Goal: Task Accomplishment & Management: Complete application form

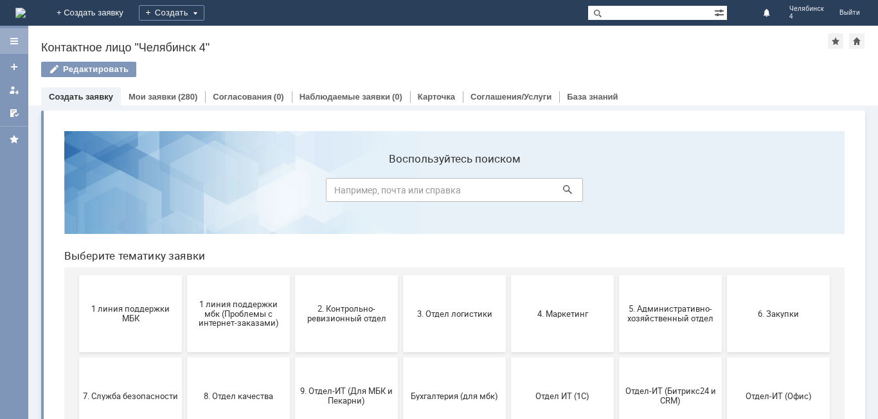
click at [12, 46] on div at bounding box center [14, 41] width 28 height 26
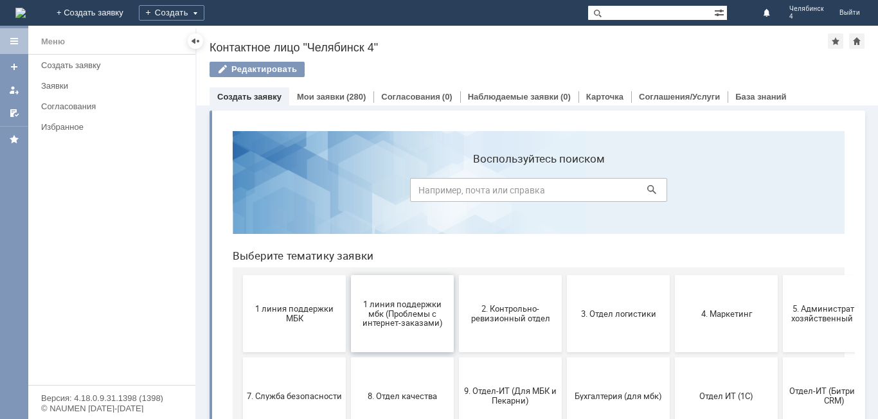
scroll to position [64, 0]
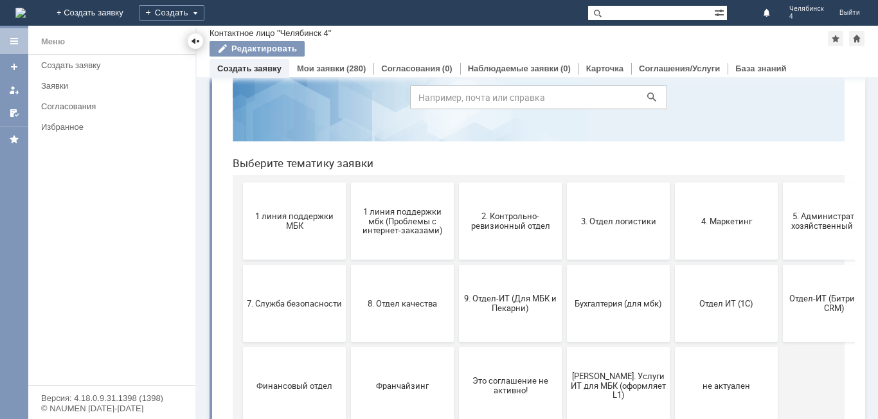
drag, startPoint x: 198, startPoint y: 42, endPoint x: 206, endPoint y: 98, distance: 57.1
click at [198, 42] on div at bounding box center [195, 41] width 10 height 10
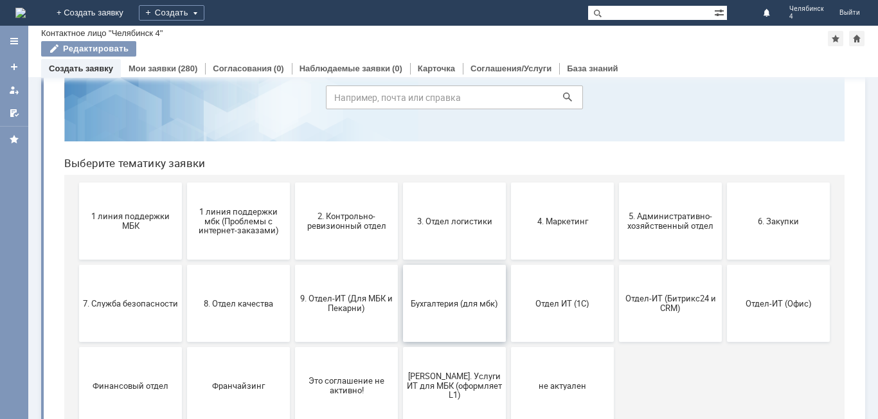
click at [431, 313] on button "Бухгалтерия (для мбк)" at bounding box center [454, 303] width 103 height 77
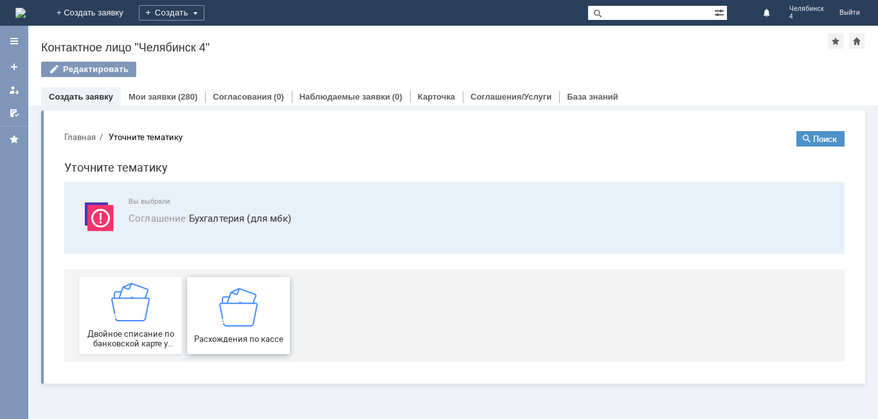
click at [218, 331] on div "Расхождения по кассе" at bounding box center [238, 315] width 95 height 56
click at [131, 98] on link "Мои заявки" at bounding box center [153, 97] width 48 height 10
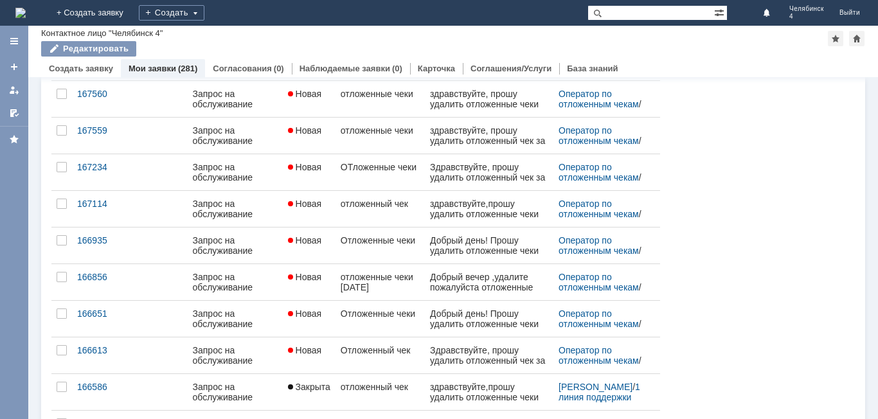
scroll to position [503, 0]
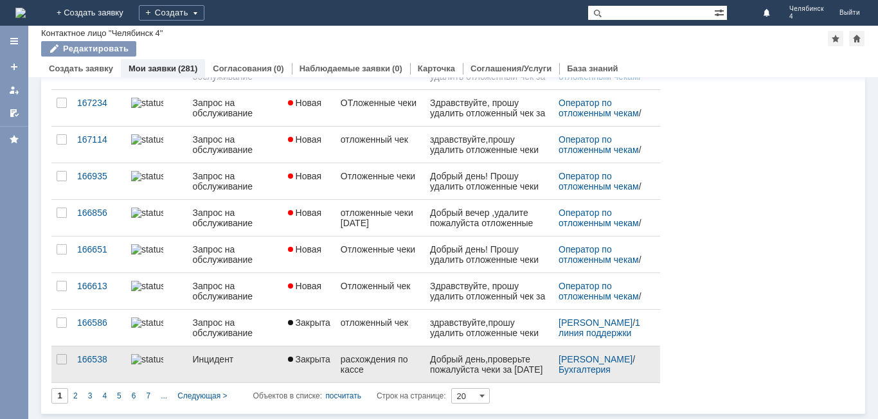
click at [393, 373] on div "расхождения по кассе" at bounding box center [380, 364] width 79 height 21
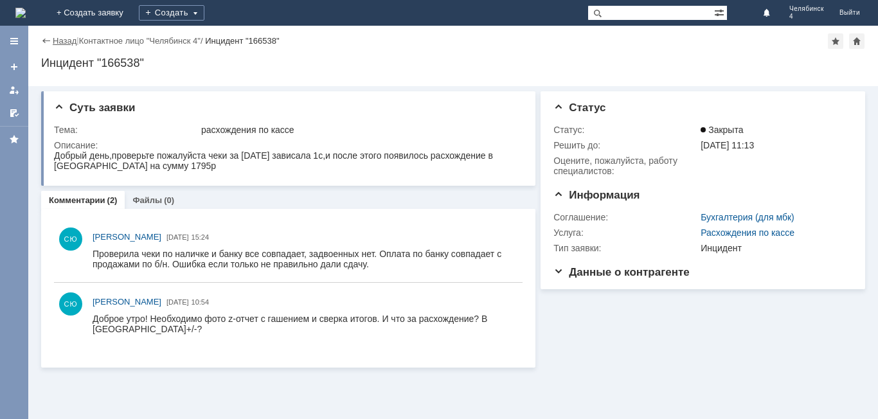
click at [65, 45] on link "Назад" at bounding box center [65, 41] width 24 height 10
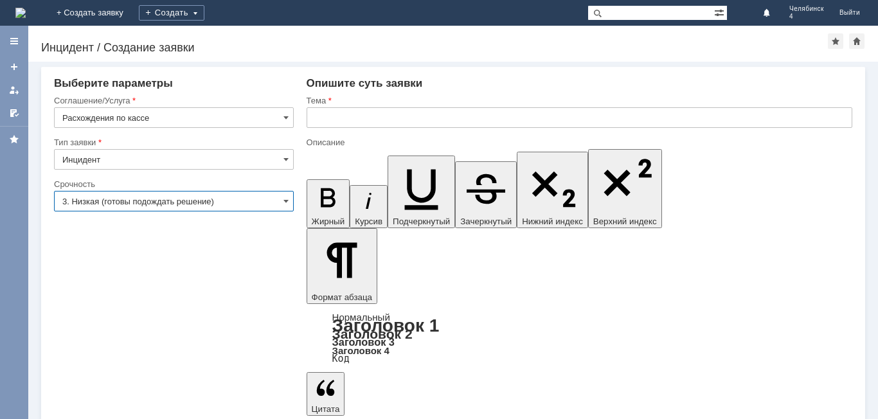
click at [223, 199] on input "3. Низкая (готовы подождать решение)" at bounding box center [174, 201] width 240 height 21
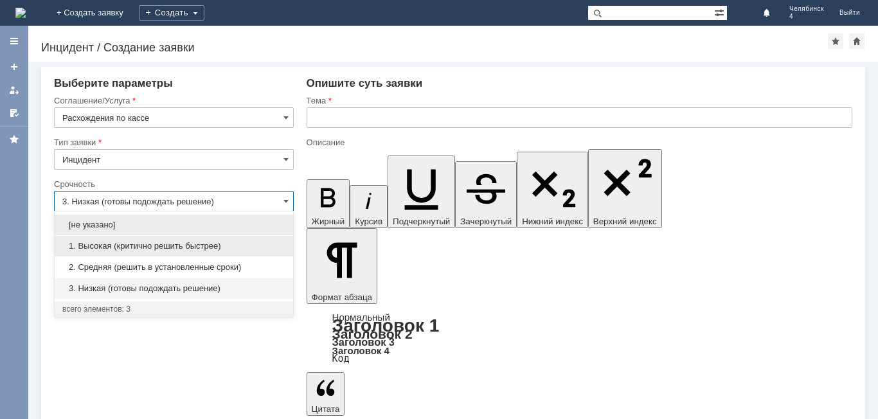
click at [143, 250] on span "1. Высокая (критично решить быстрее)" at bounding box center [173, 246] width 223 height 10
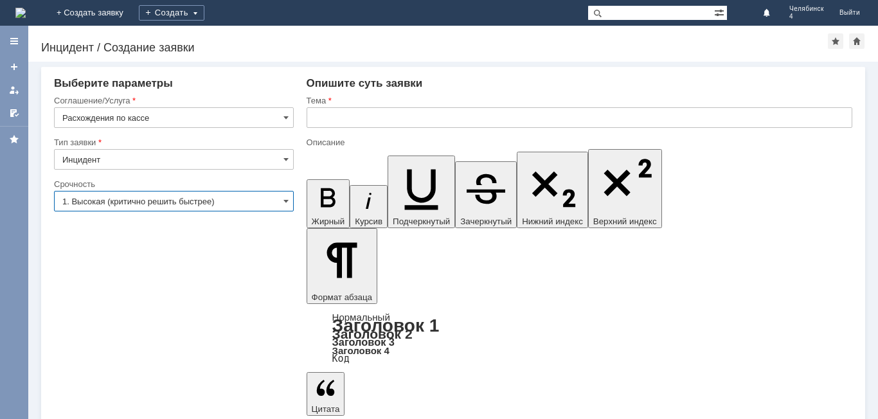
type input "1. Высокая (критично решить быстрее)"
click at [365, 125] on input "text" at bounding box center [580, 117] width 546 height 21
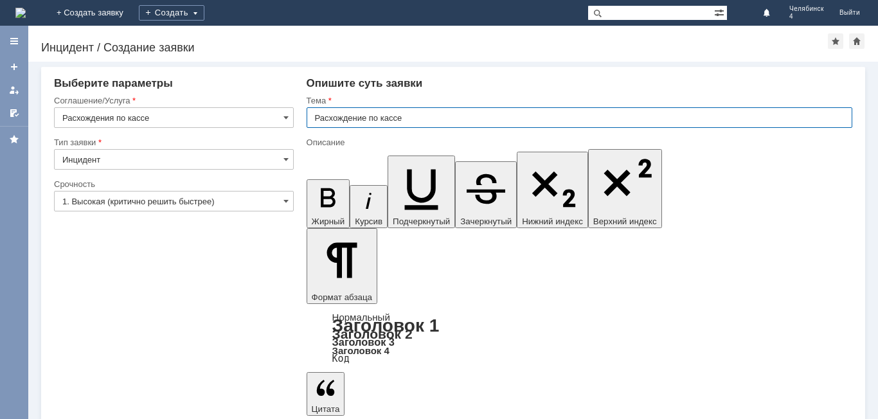
type input "Расхождение по кассе"
click at [275, 156] on input "Инцидент" at bounding box center [174, 159] width 240 height 21
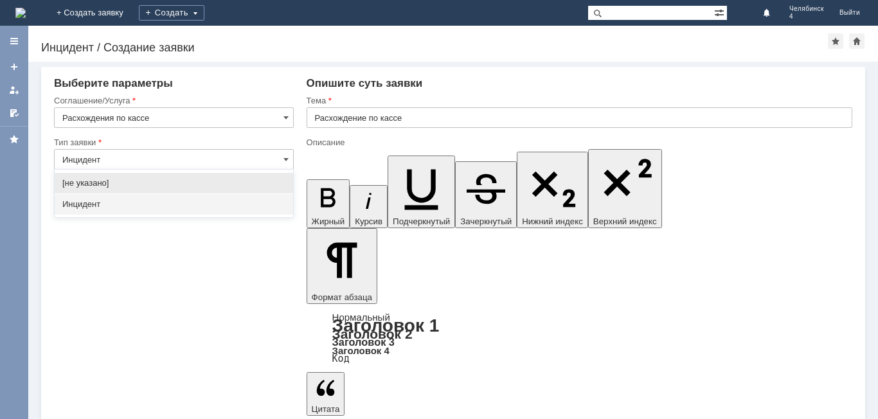
click at [179, 207] on span "Инцидент" at bounding box center [173, 204] width 223 height 10
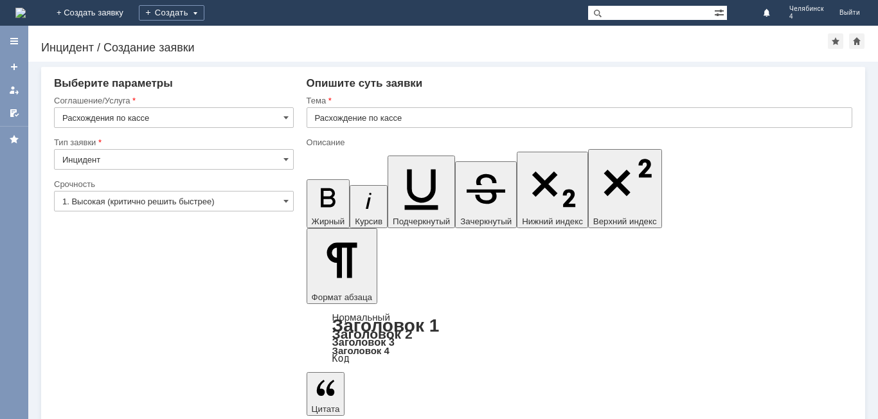
type input "Инцидент"
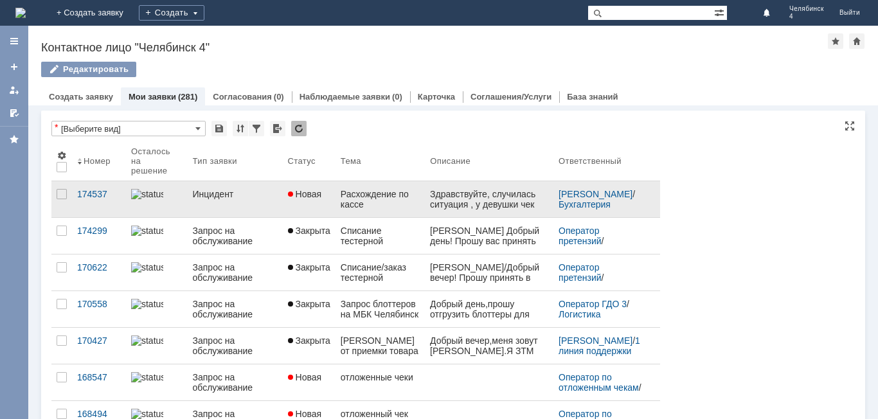
click at [202, 208] on link "Инцидент" at bounding box center [235, 199] width 95 height 36
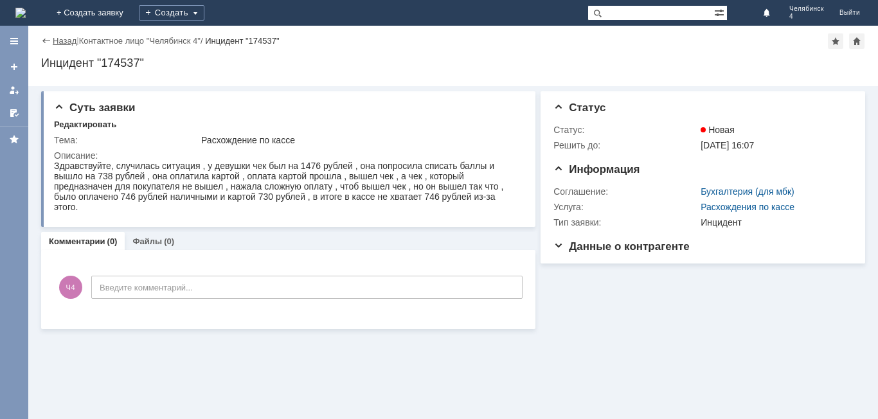
click at [64, 42] on link "Назад" at bounding box center [65, 41] width 24 height 10
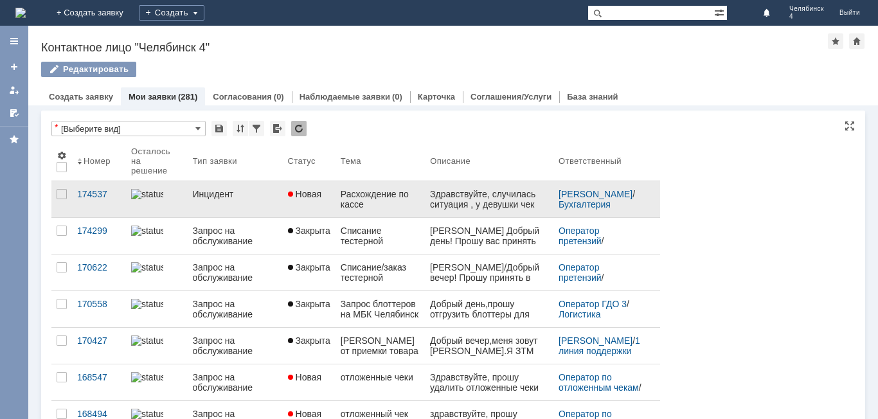
click at [176, 197] on div at bounding box center [156, 194] width 51 height 10
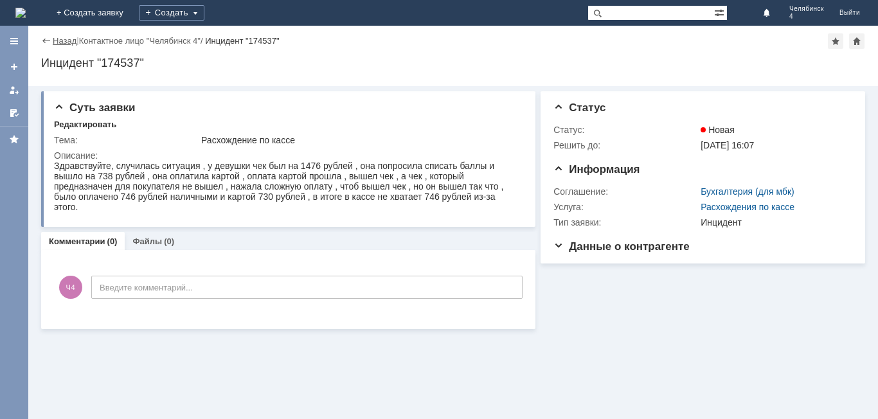
click at [54, 43] on link "Назад" at bounding box center [65, 41] width 24 height 10
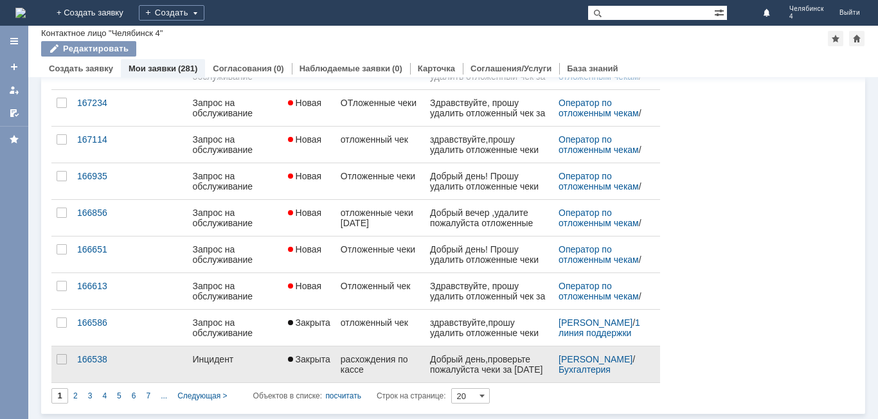
click at [376, 362] on div "расхождения по кассе" at bounding box center [380, 364] width 79 height 21
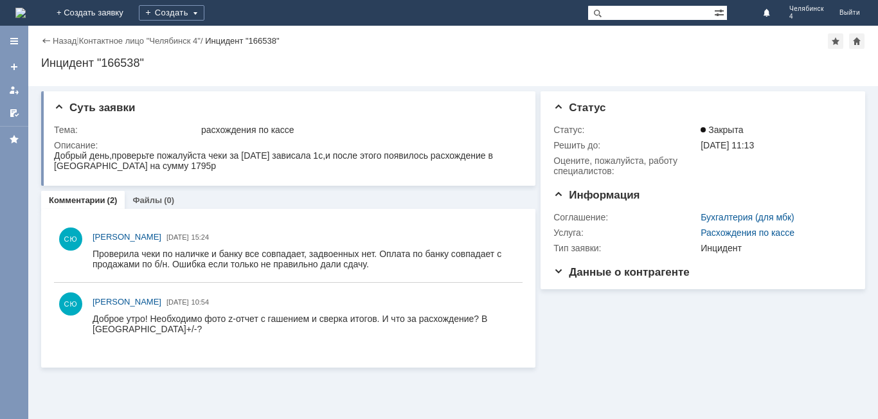
click at [48, 40] on div "Назад" at bounding box center [58, 41] width 35 height 10
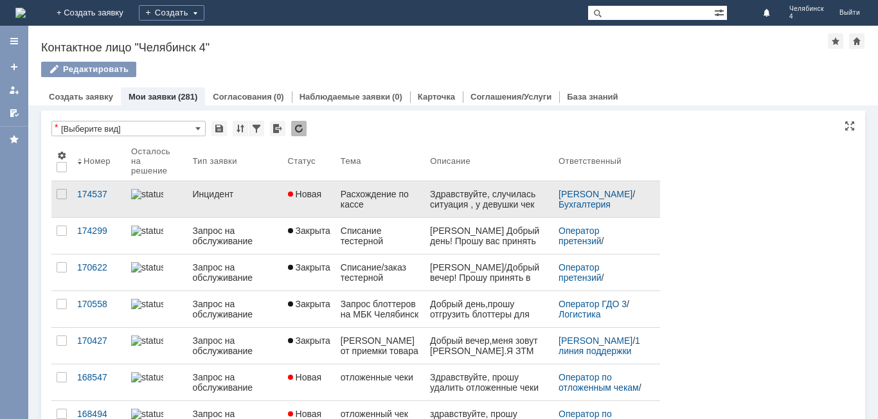
click at [246, 205] on link "Инцидент" at bounding box center [235, 199] width 95 height 36
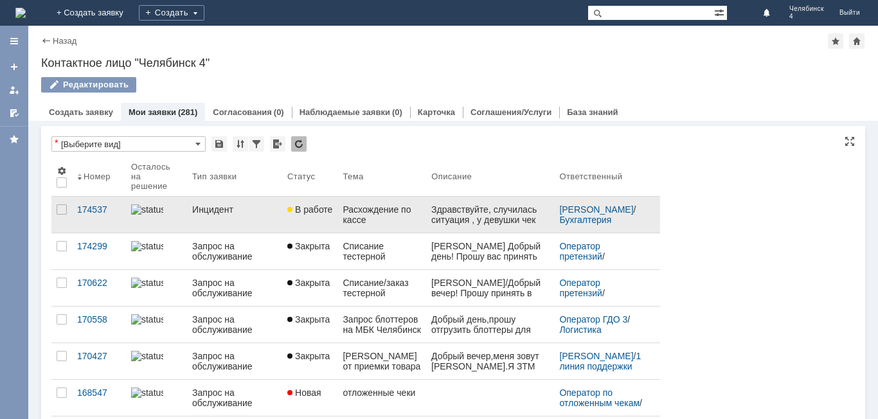
click at [206, 224] on link "Инцидент" at bounding box center [234, 215] width 95 height 36
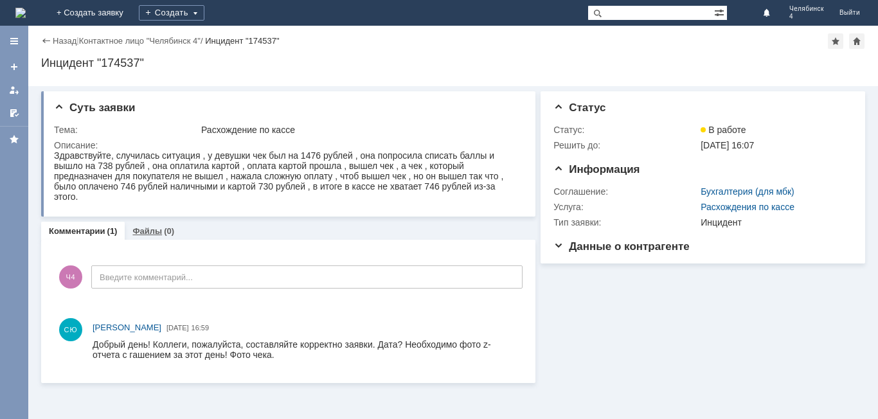
click at [148, 238] on div "Файлы (0)" at bounding box center [153, 231] width 57 height 19
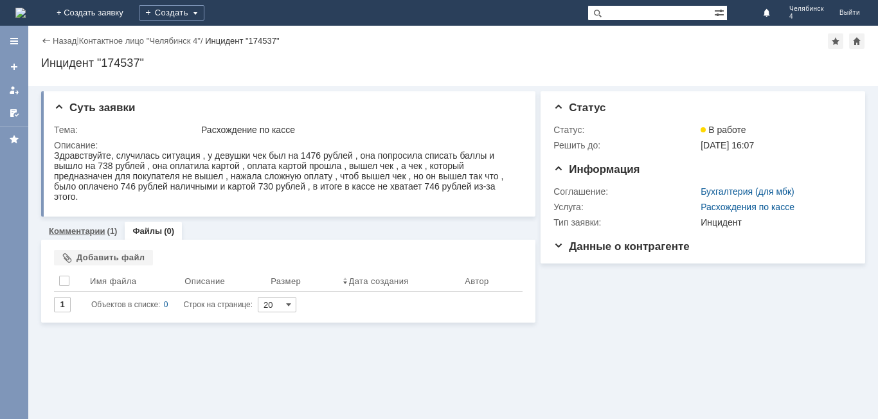
click at [112, 227] on div "(1)" at bounding box center [112, 231] width 10 height 10
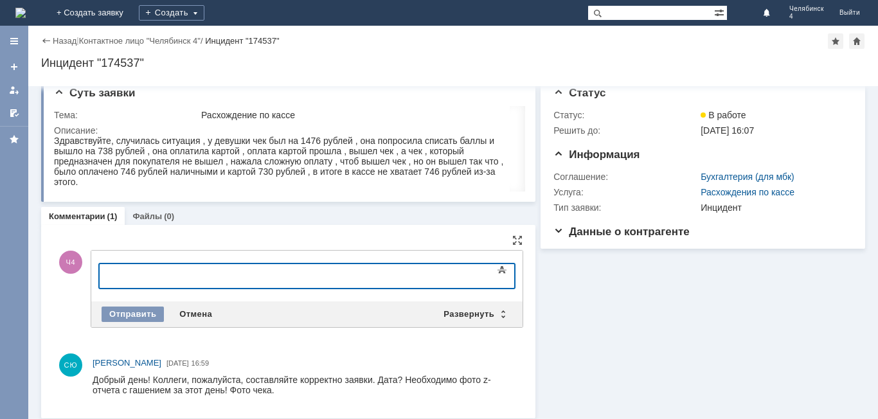
scroll to position [18, 0]
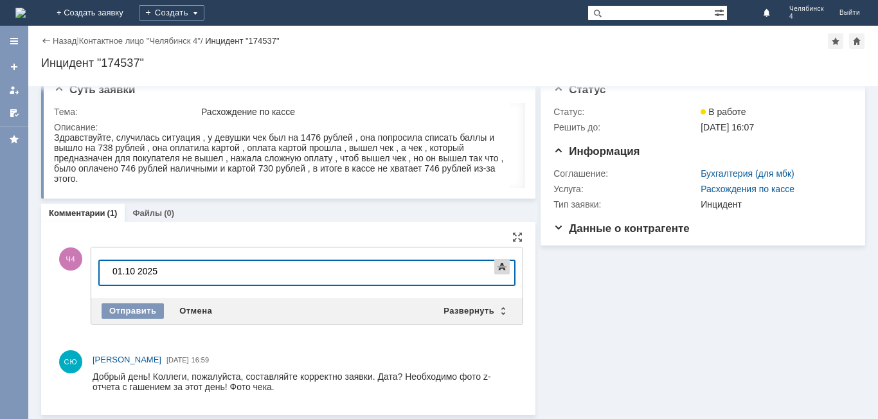
click at [500, 274] on span at bounding box center [501, 266] width 15 height 15
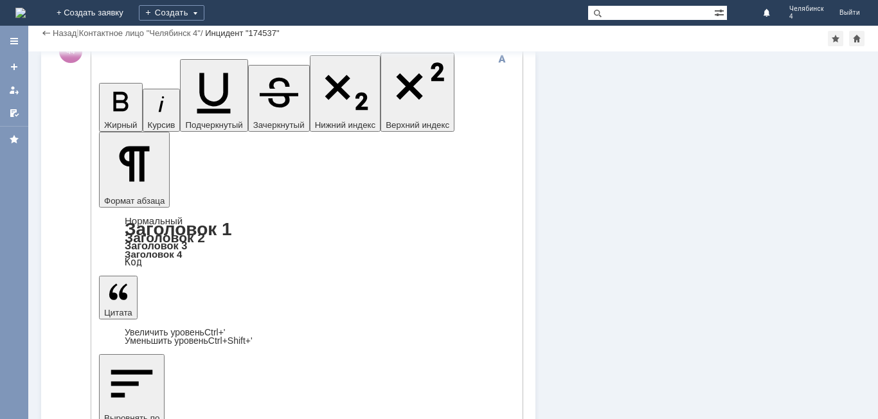
scroll to position [0, 0]
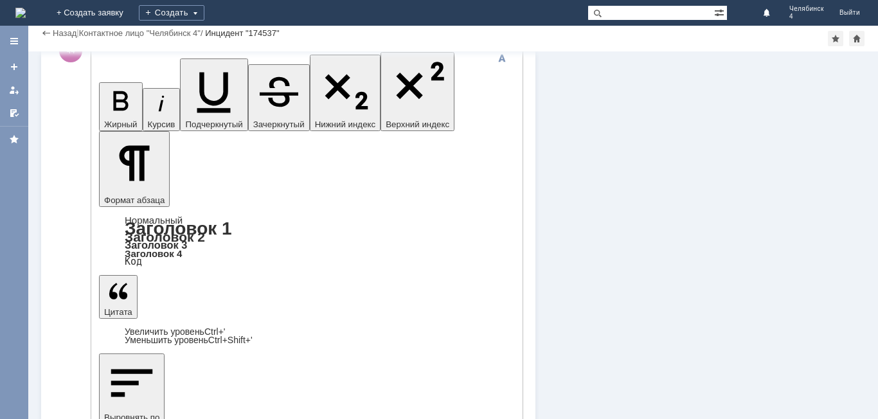
scroll to position [191, 0]
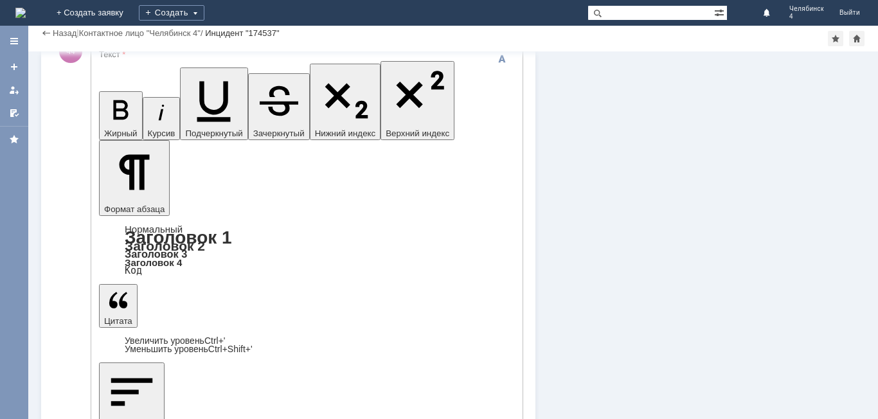
scroll to position [0, 0]
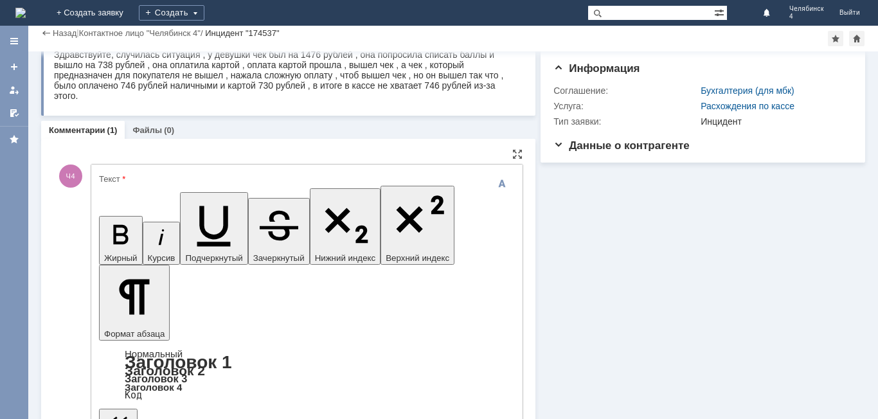
scroll to position [59, 0]
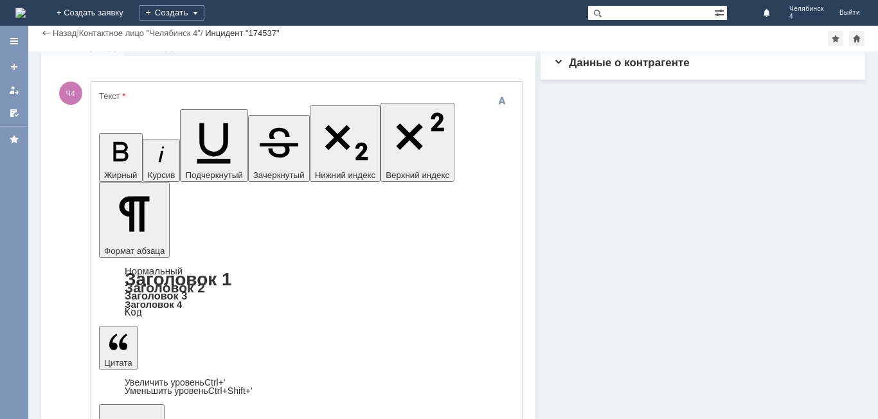
scroll to position [252, 0]
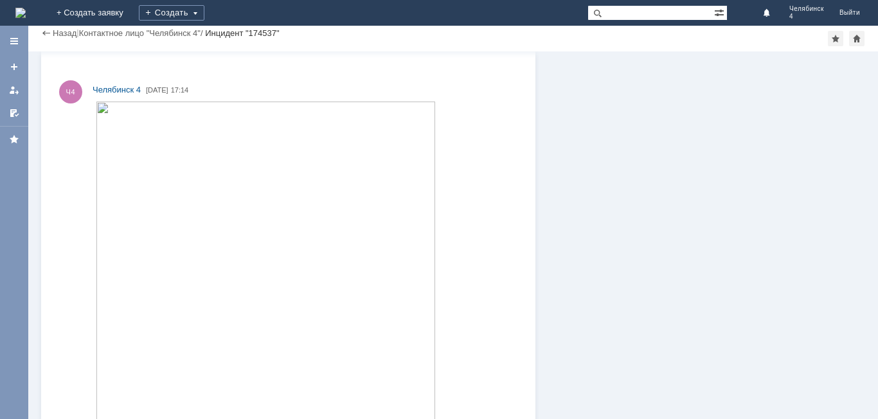
scroll to position [172, 0]
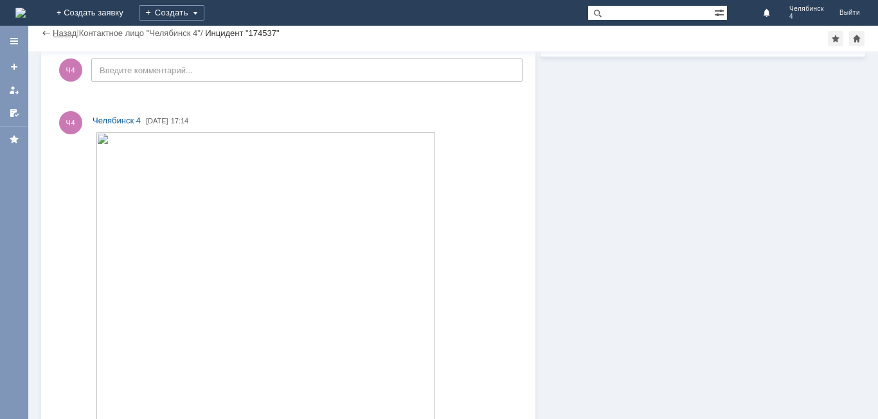
click at [66, 33] on link "Назад" at bounding box center [65, 33] width 24 height 10
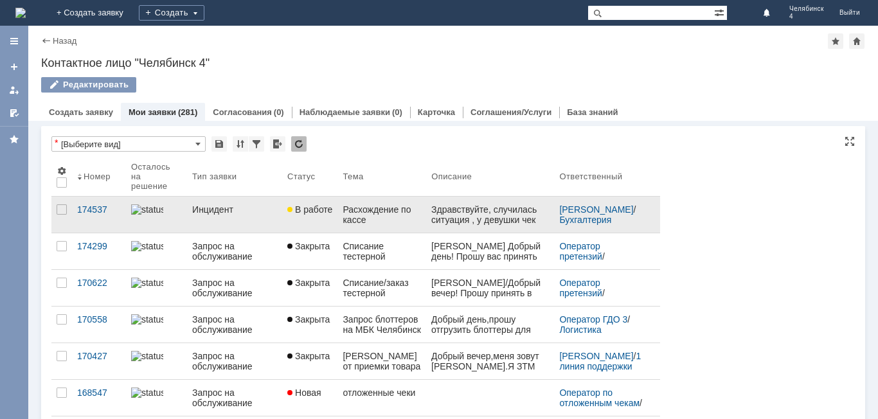
click at [215, 222] on link "Инцидент" at bounding box center [234, 215] width 95 height 36
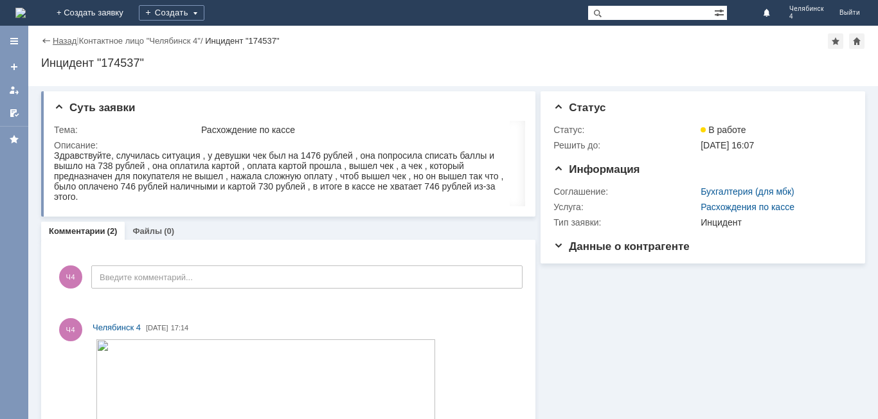
click at [60, 41] on link "Назад" at bounding box center [65, 41] width 24 height 10
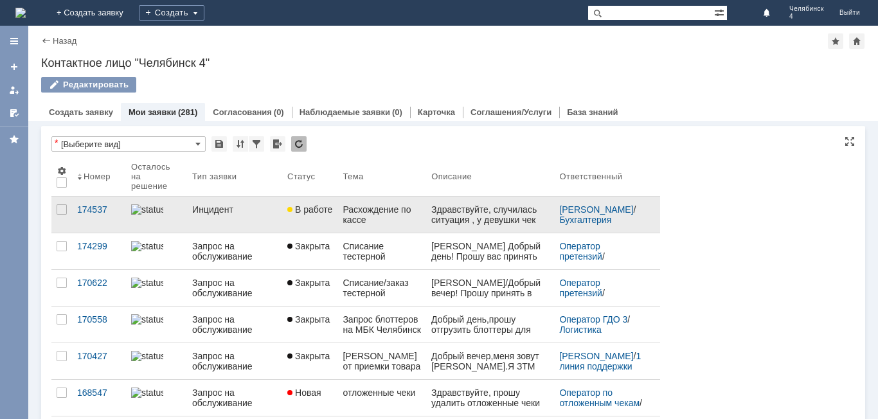
drag, startPoint x: 247, startPoint y: 223, endPoint x: 244, endPoint y: 239, distance: 16.3
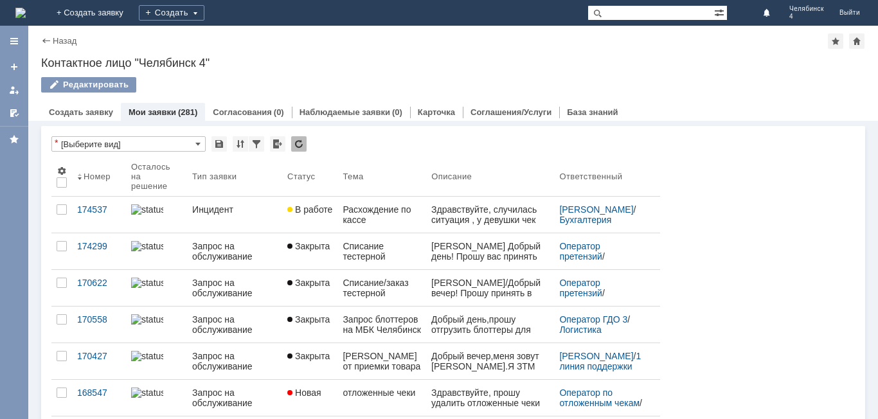
click at [247, 224] on link "Инцидент" at bounding box center [234, 215] width 95 height 36
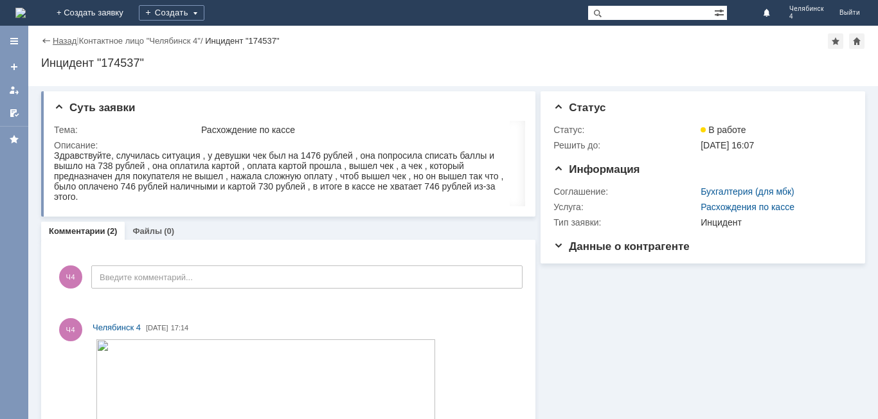
click at [62, 41] on link "Назад" at bounding box center [65, 41] width 24 height 10
